Goal: Task Accomplishment & Management: Use online tool/utility

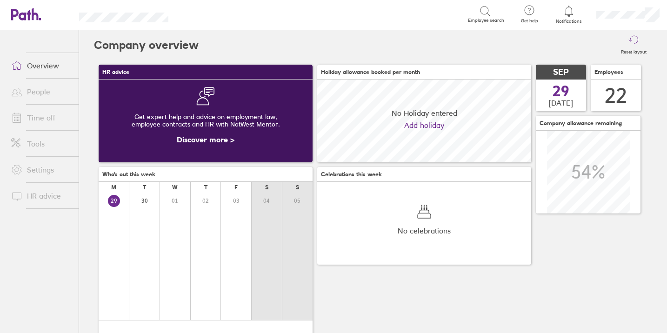
scroll to position [83, 214]
click at [38, 145] on link "Tools" at bounding box center [41, 143] width 75 height 19
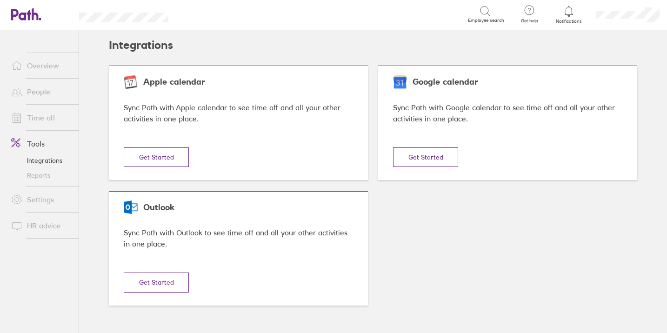
click at [40, 175] on link "Reports" at bounding box center [41, 175] width 75 height 15
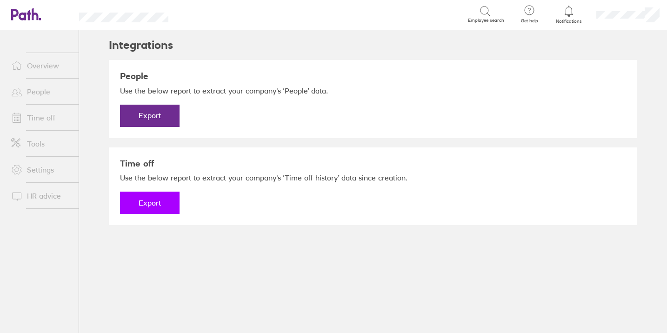
click at [160, 203] on button "Export" at bounding box center [149, 203] width 59 height 22
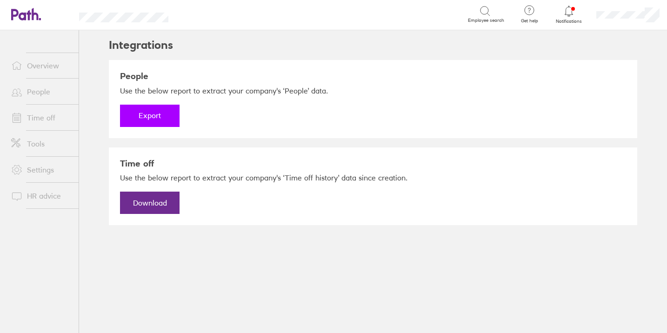
click at [162, 116] on button "Export" at bounding box center [149, 116] width 59 height 22
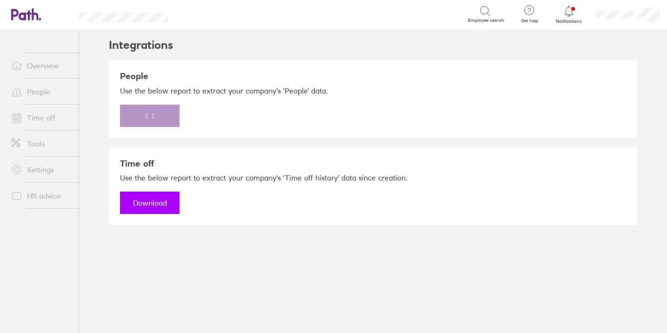
click at [146, 204] on link "Download" at bounding box center [149, 203] width 59 height 22
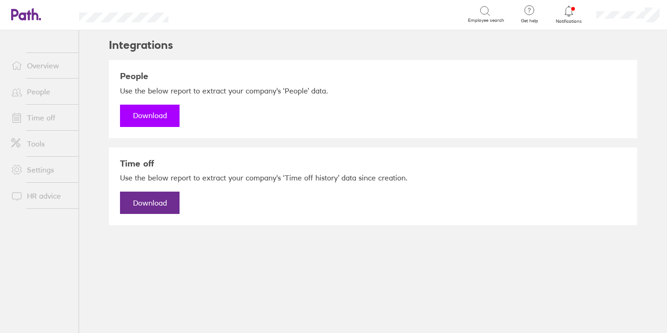
click at [140, 117] on link "Download" at bounding box center [149, 116] width 59 height 22
